Goal: Transaction & Acquisition: Purchase product/service

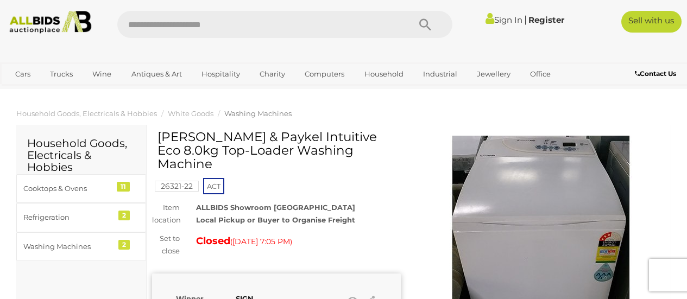
click at [527, 182] on img at bounding box center [540, 244] width 217 height 217
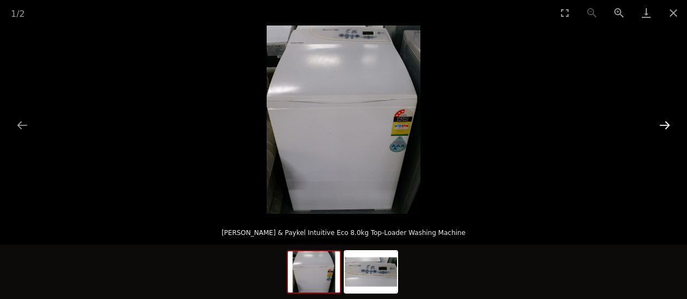
click at [664, 122] on button "Next slide" at bounding box center [664, 125] width 23 height 21
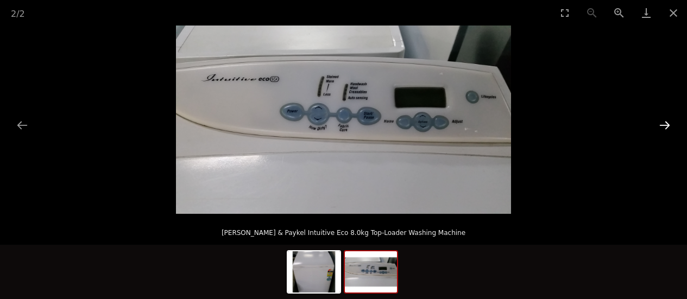
click at [670, 123] on button "Next slide" at bounding box center [664, 125] width 23 height 21
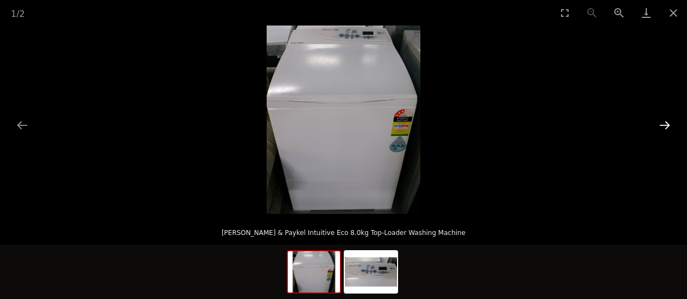
click at [670, 124] on button "Next slide" at bounding box center [664, 125] width 23 height 21
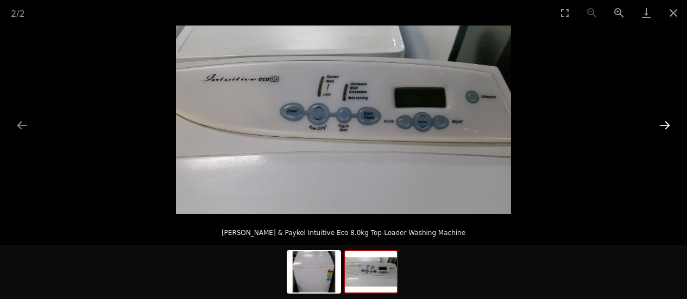
click at [670, 124] on button "Next slide" at bounding box center [664, 125] width 23 height 21
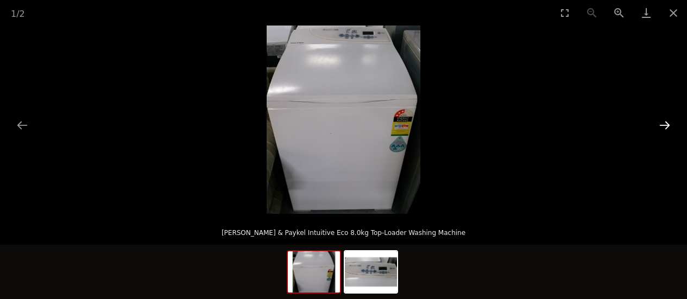
click at [670, 124] on button "Next slide" at bounding box center [664, 125] width 23 height 21
